Goal: Transaction & Acquisition: Purchase product/service

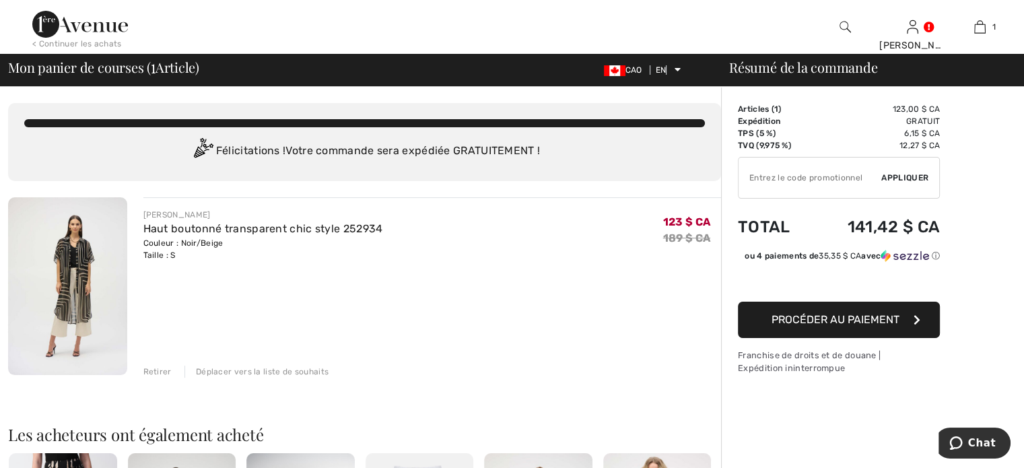
click at [876, 316] on font "Procéder au paiement" at bounding box center [836, 319] width 128 height 13
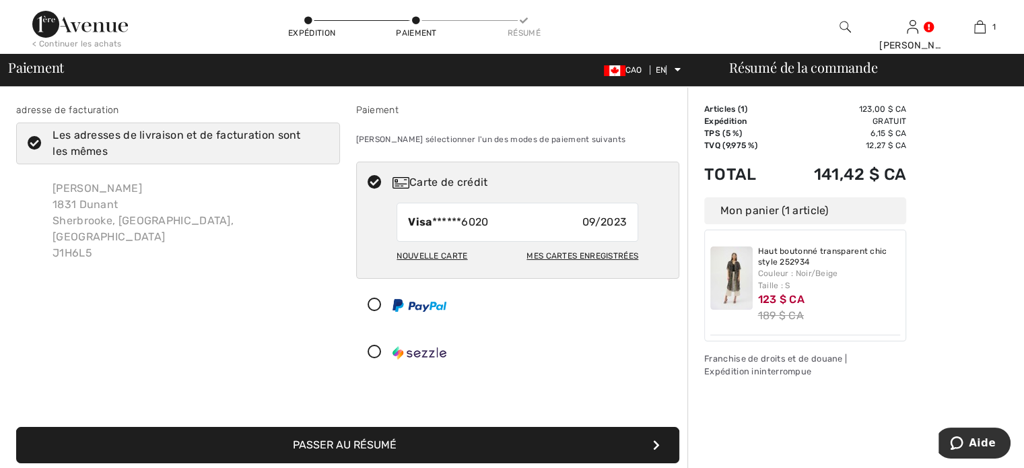
click at [428, 255] on font "Nouvelle carte" at bounding box center [432, 255] width 71 height 9
radio input "true"
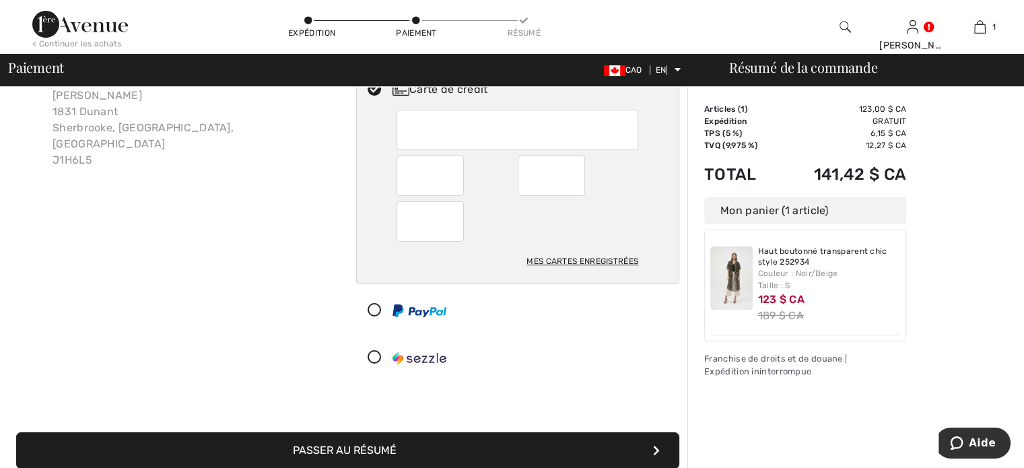
scroll to position [135, 0]
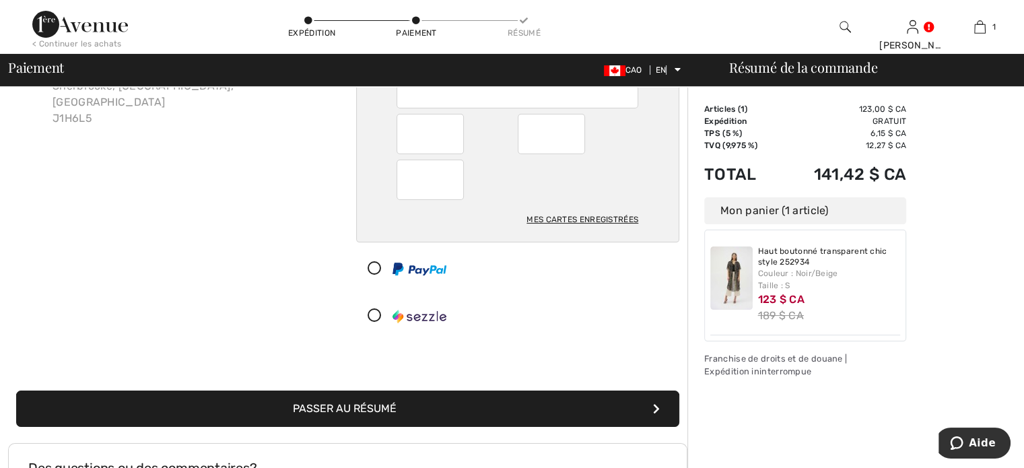
click at [654, 403] on icon "submit" at bounding box center [656, 408] width 7 height 11
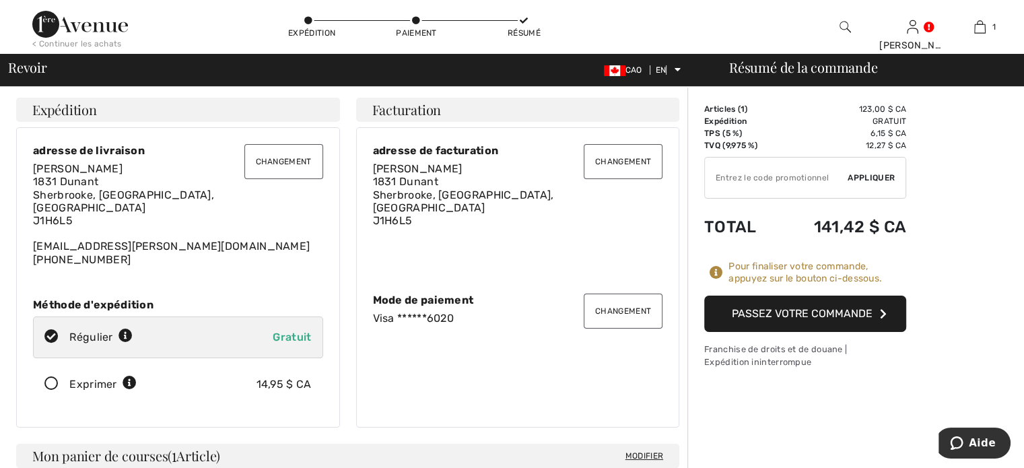
click at [838, 311] on font "Passez votre commande" at bounding box center [802, 313] width 141 height 13
